Goal: Navigation & Orientation: Find specific page/section

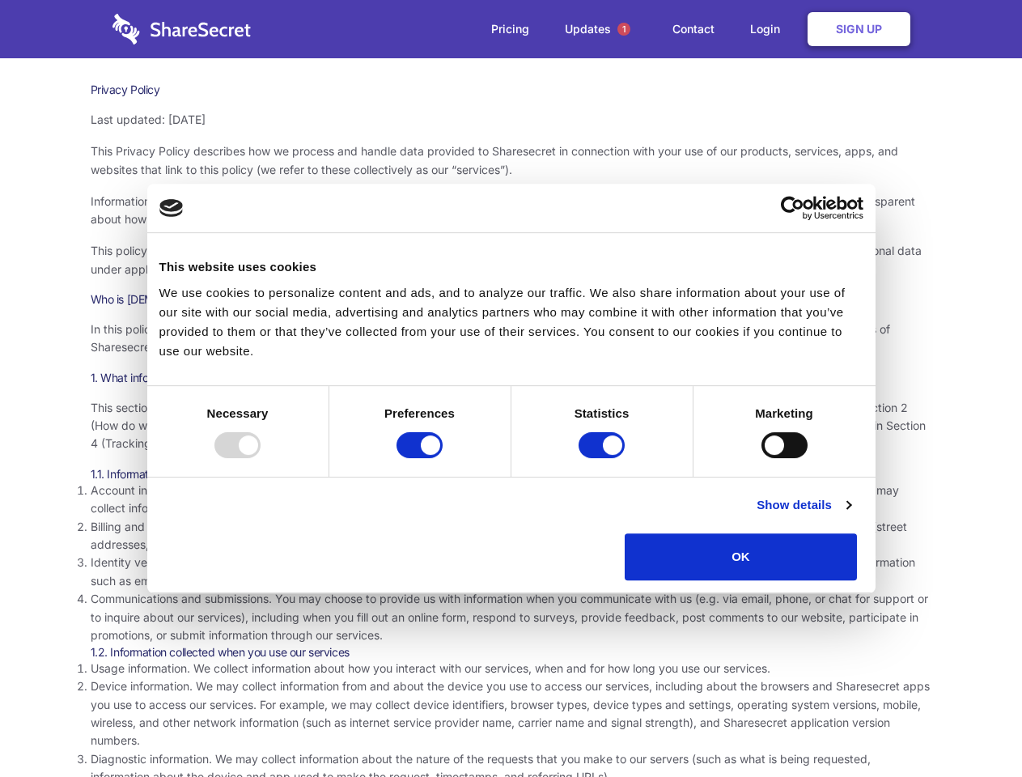
click at [261, 458] on div at bounding box center [237, 445] width 46 height 26
click at [443, 458] on input "Preferences" at bounding box center [419, 445] width 46 height 26
checkbox input "false"
click at [604, 458] on input "Statistics" at bounding box center [601, 445] width 46 height 26
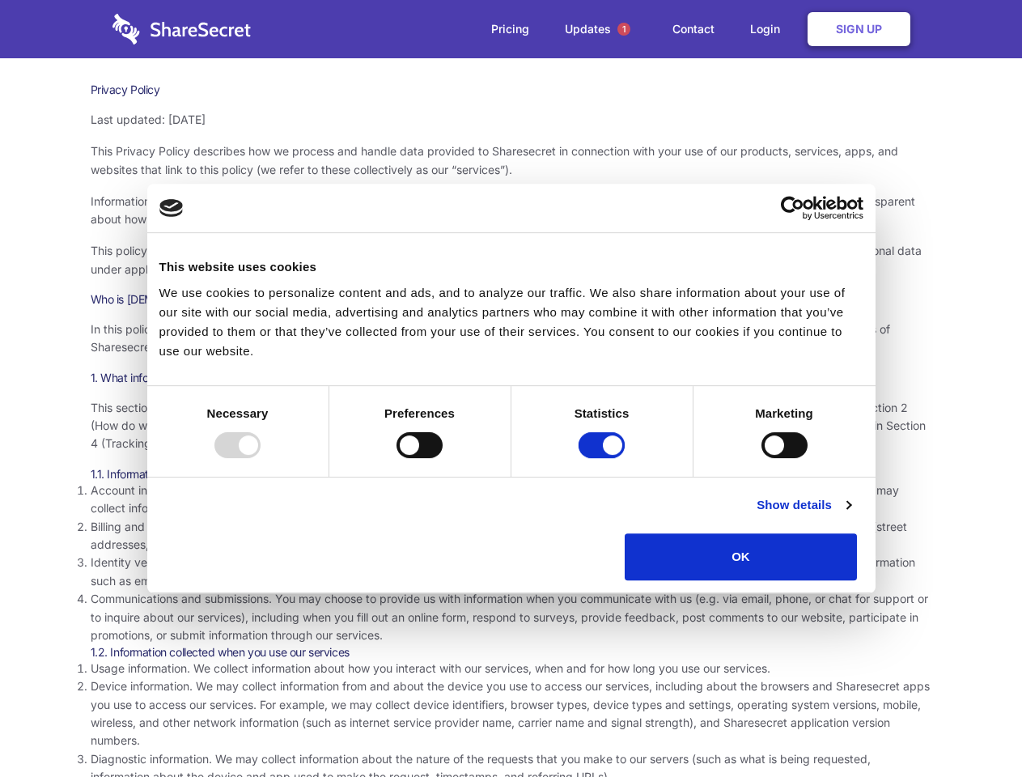
checkbox input "false"
click at [761, 458] on input "Marketing" at bounding box center [784, 445] width 46 height 26
checkbox input "true"
click at [850, 515] on link "Show details" at bounding box center [803, 504] width 94 height 19
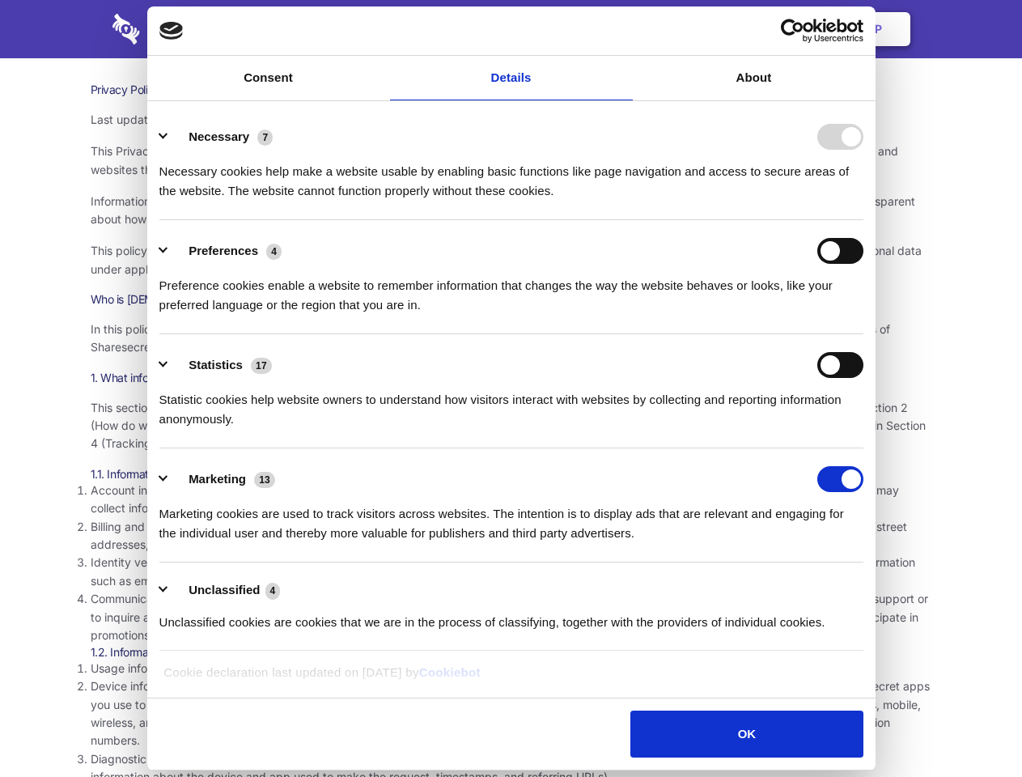
click at [863, 220] on li "Necessary 7 Necessary cookies help make a website usable by enabling basic func…" at bounding box center [511, 163] width 704 height 114
click at [623, 29] on span "1" at bounding box center [623, 29] width 13 height 13
